Goal: Task Accomplishment & Management: Manage account settings

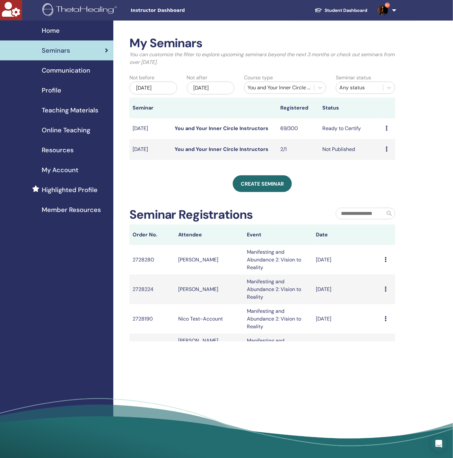
click at [269, 86] on div "You and Your Inner Circle Instructors" at bounding box center [279, 88] width 63 height 8
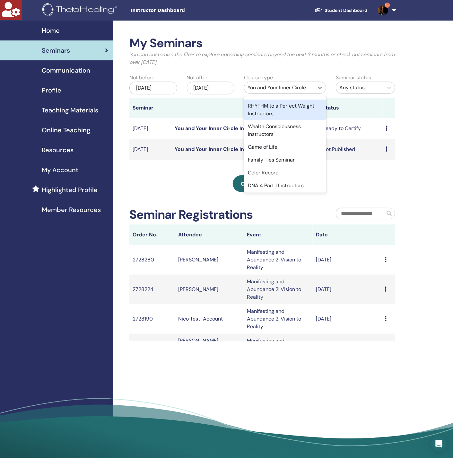
scroll to position [629, 0]
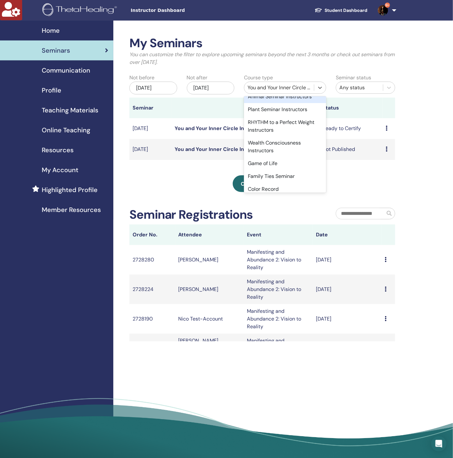
click at [264, 103] on div "Animal Seminar Instructors" at bounding box center [285, 96] width 82 height 13
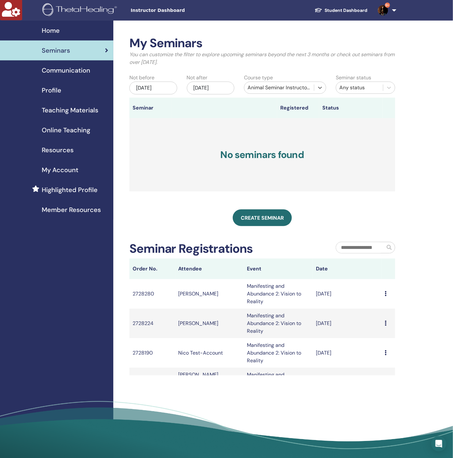
click at [256, 94] on div "Animal Seminar Instructors" at bounding box center [285, 88] width 82 height 12
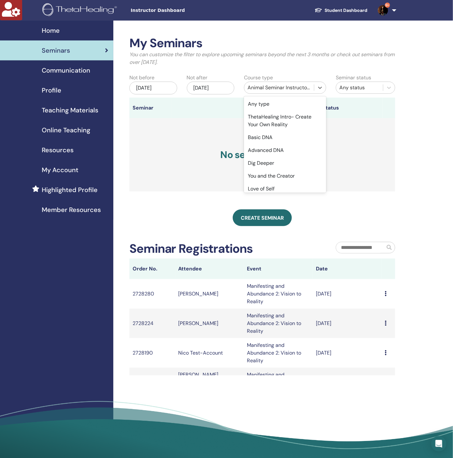
scroll to position [590, 0]
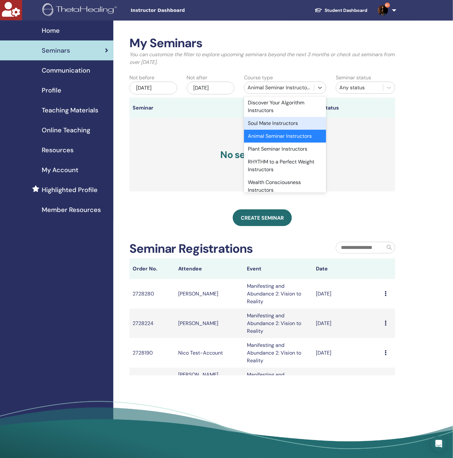
click at [262, 130] on div "Soul Mate Instructors" at bounding box center [285, 123] width 82 height 13
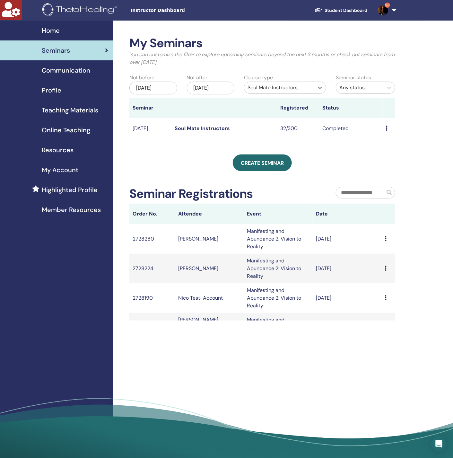
click at [212, 126] on link "Soul Mate Instructors" at bounding box center [202, 128] width 55 height 7
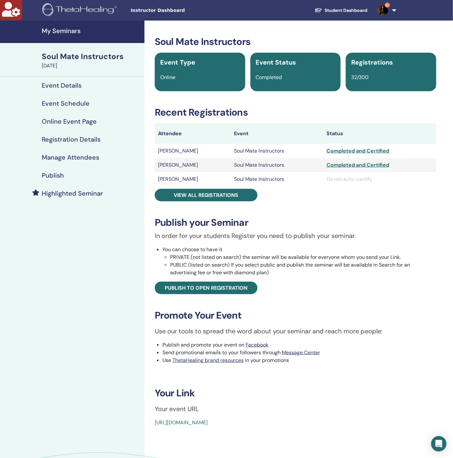
click at [70, 158] on h4 "Manage Attendees" at bounding box center [70, 157] width 57 height 8
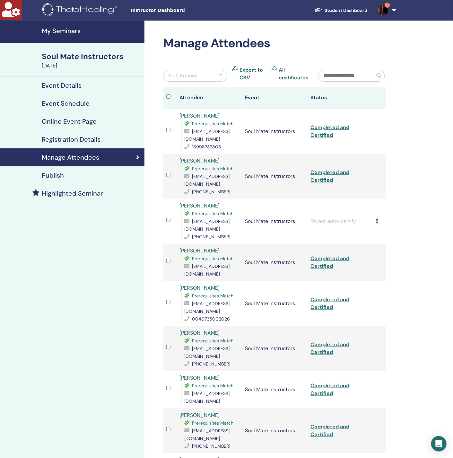
click at [366, 75] on input "text" at bounding box center [347, 75] width 56 height 11
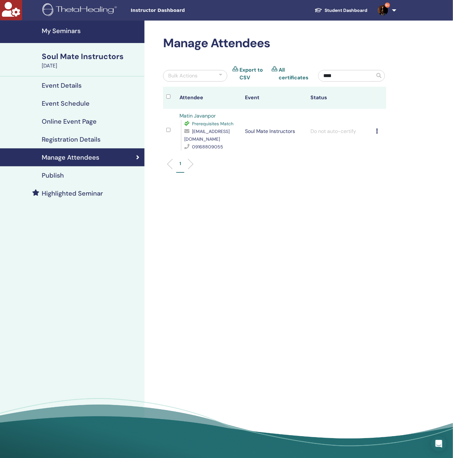
type input "****"
click at [377, 132] on icon at bounding box center [377, 130] width 2 height 5
click at [391, 185] on p "Complete and Certify" at bounding box center [387, 186] width 51 height 8
